Goal: Use online tool/utility: Utilize a website feature to perform a specific function

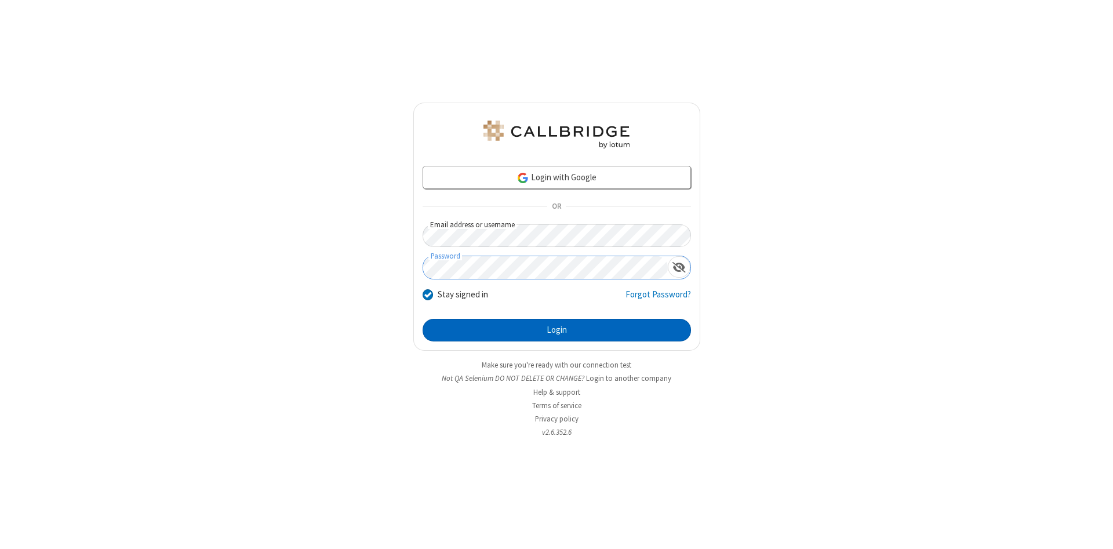
click at [556, 330] on button "Login" at bounding box center [557, 330] width 268 height 23
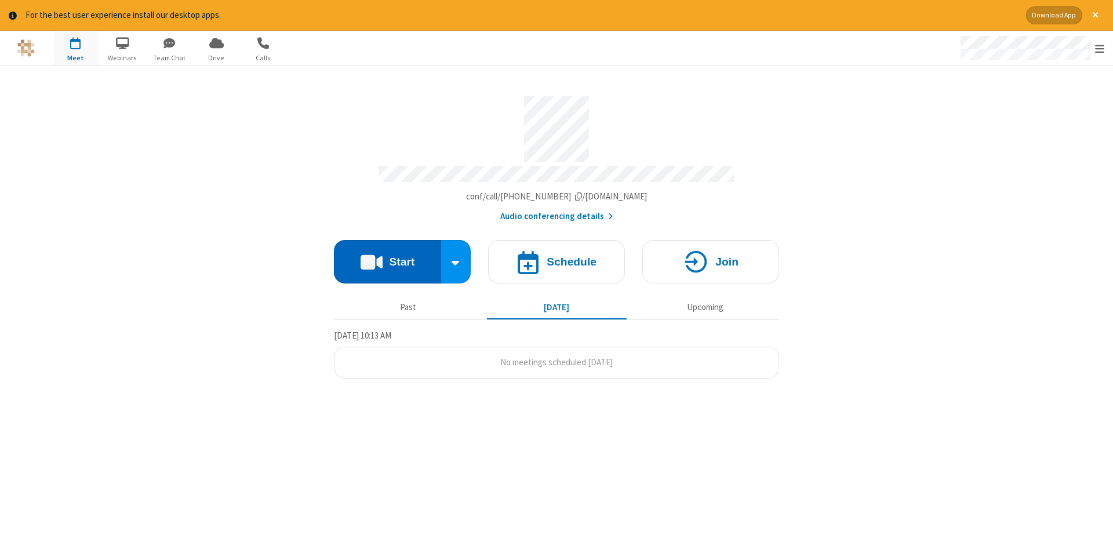
click at [387, 257] on button "Start" at bounding box center [387, 261] width 107 height 43
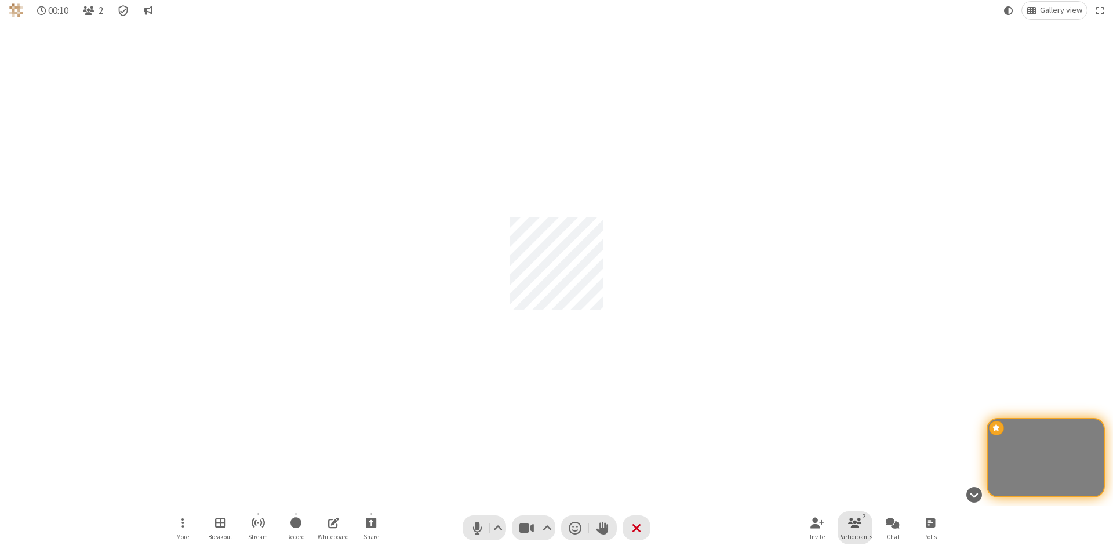
click at [855, 536] on span "Participants" at bounding box center [855, 536] width 34 height 7
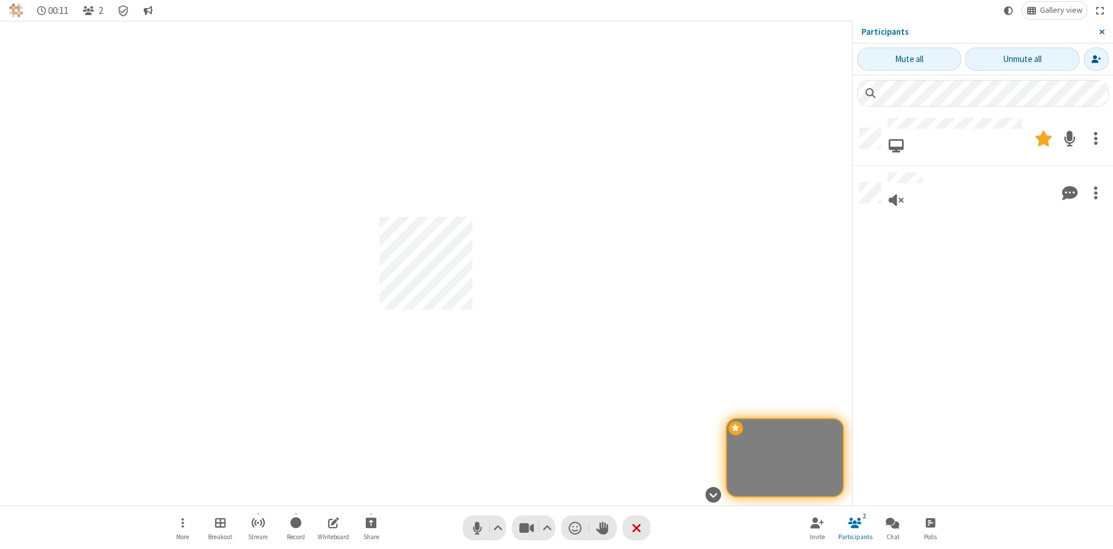
click at [1101, 32] on span "Close sidebar" at bounding box center [1102, 31] width 6 height 9
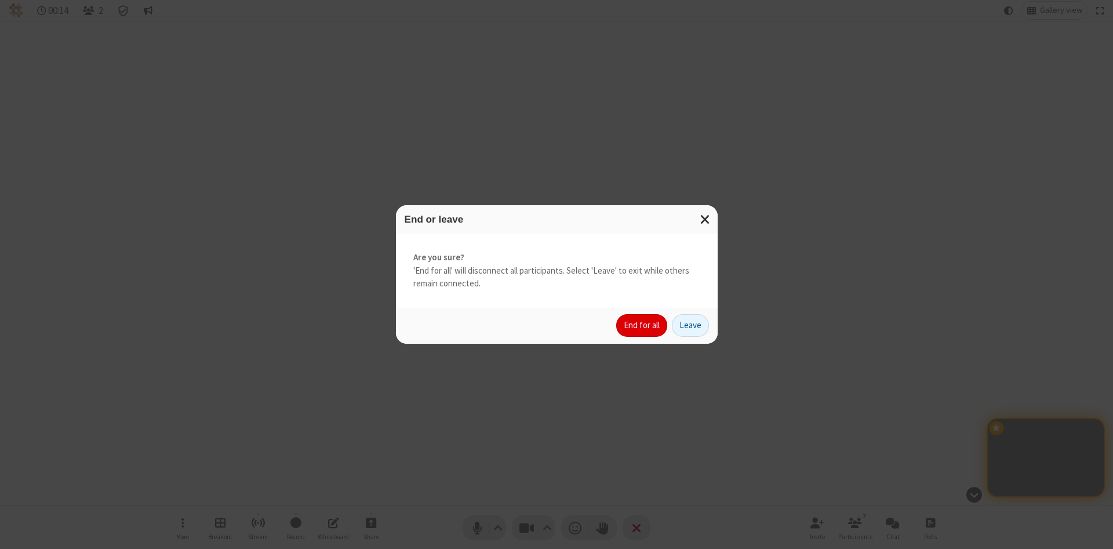
click at [642, 325] on button "End for all" at bounding box center [641, 325] width 51 height 23
